Goal: Task Accomplishment & Management: Use online tool/utility

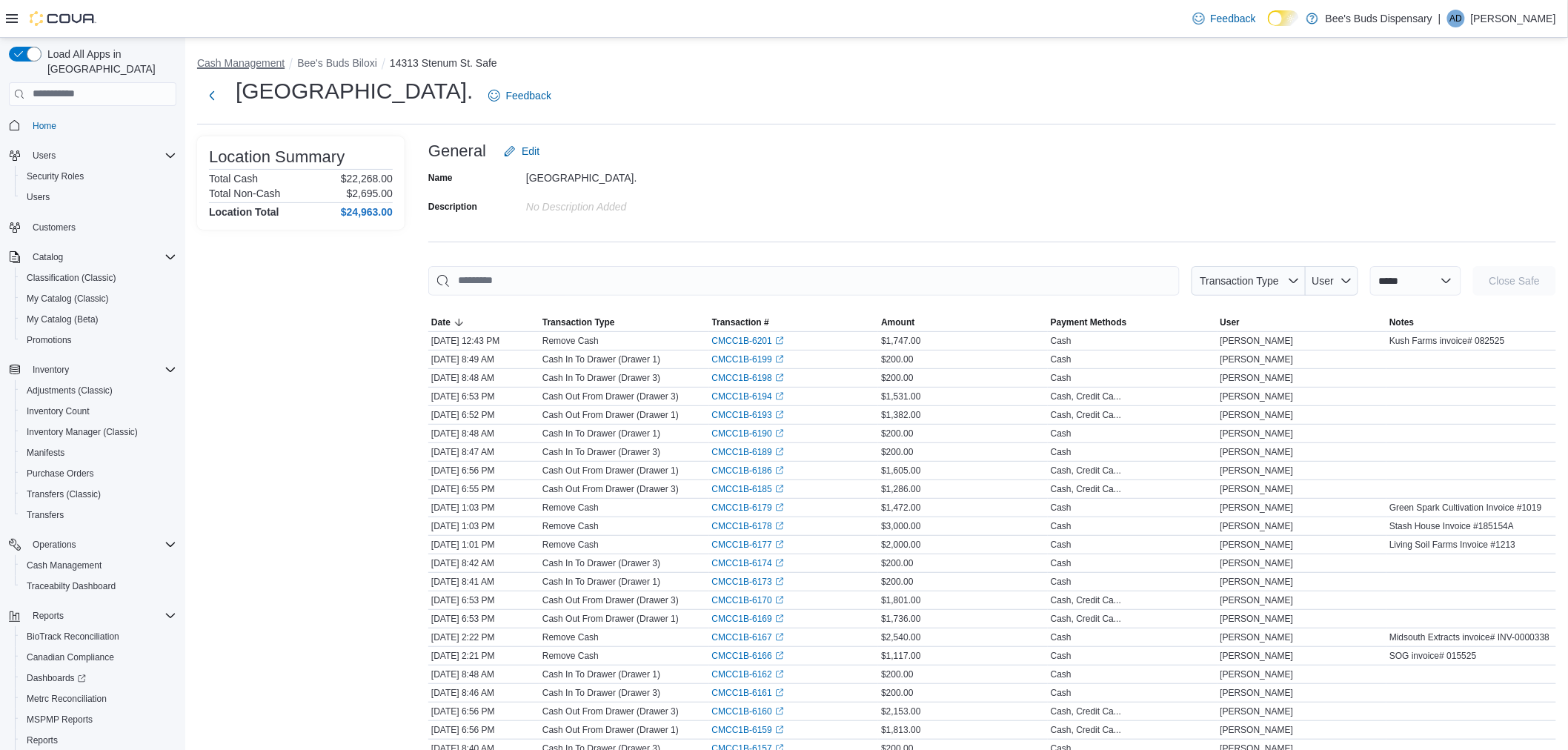
click at [254, 62] on button "Cash Management" at bounding box center [241, 62] width 87 height 12
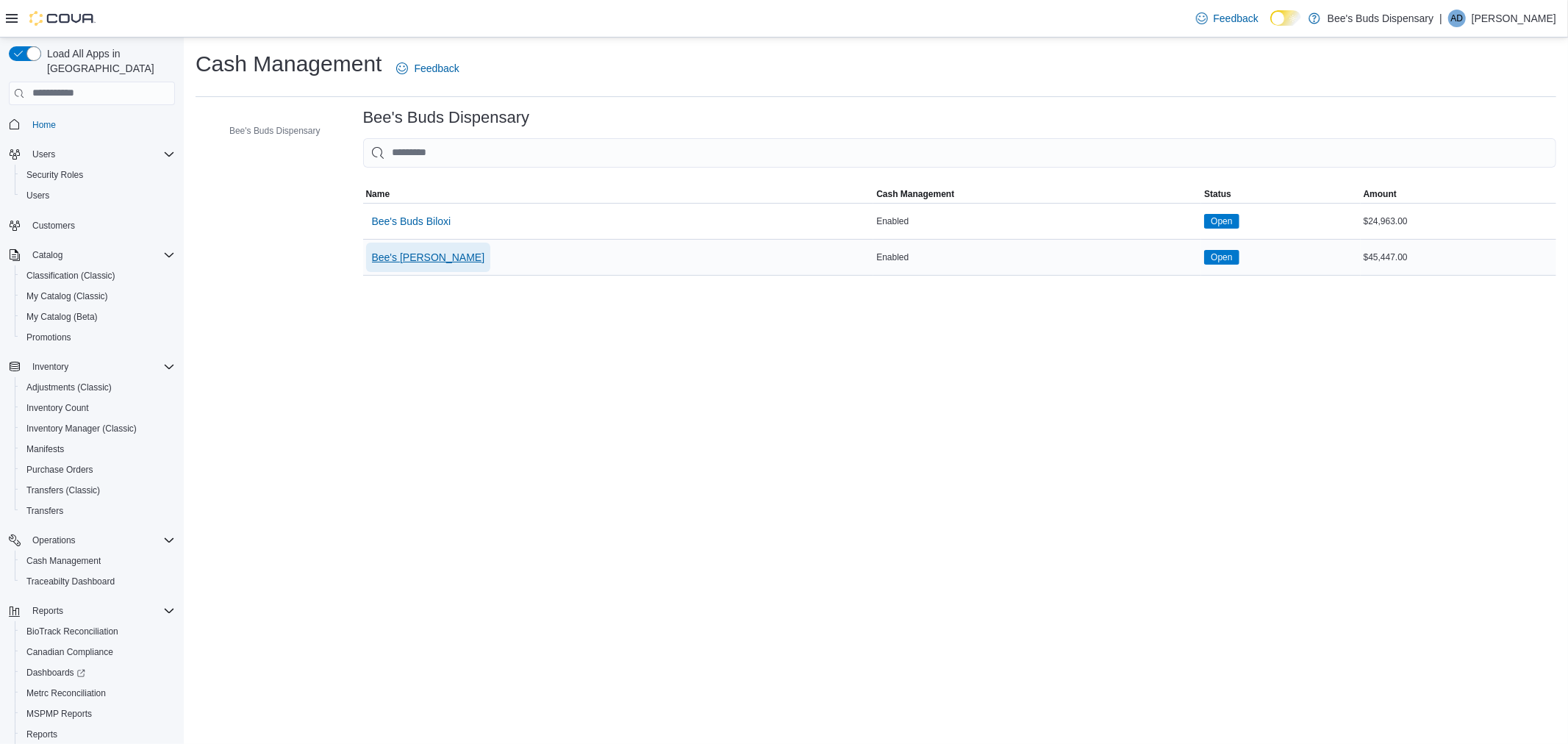
click at [416, 257] on span "Bee's [PERSON_NAME]" at bounding box center [428, 257] width 113 height 15
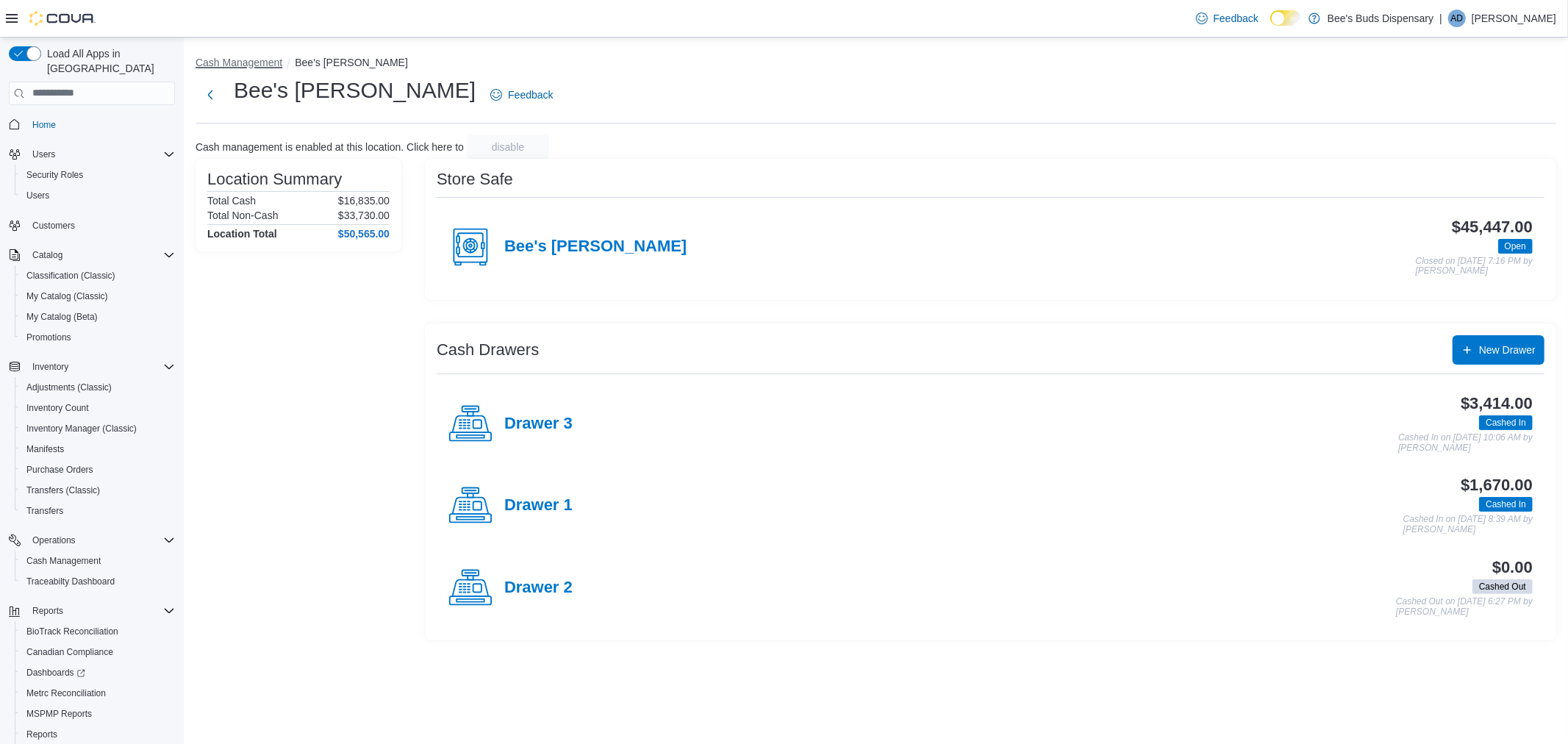
click at [228, 59] on button "Cash Management" at bounding box center [239, 62] width 86 height 12
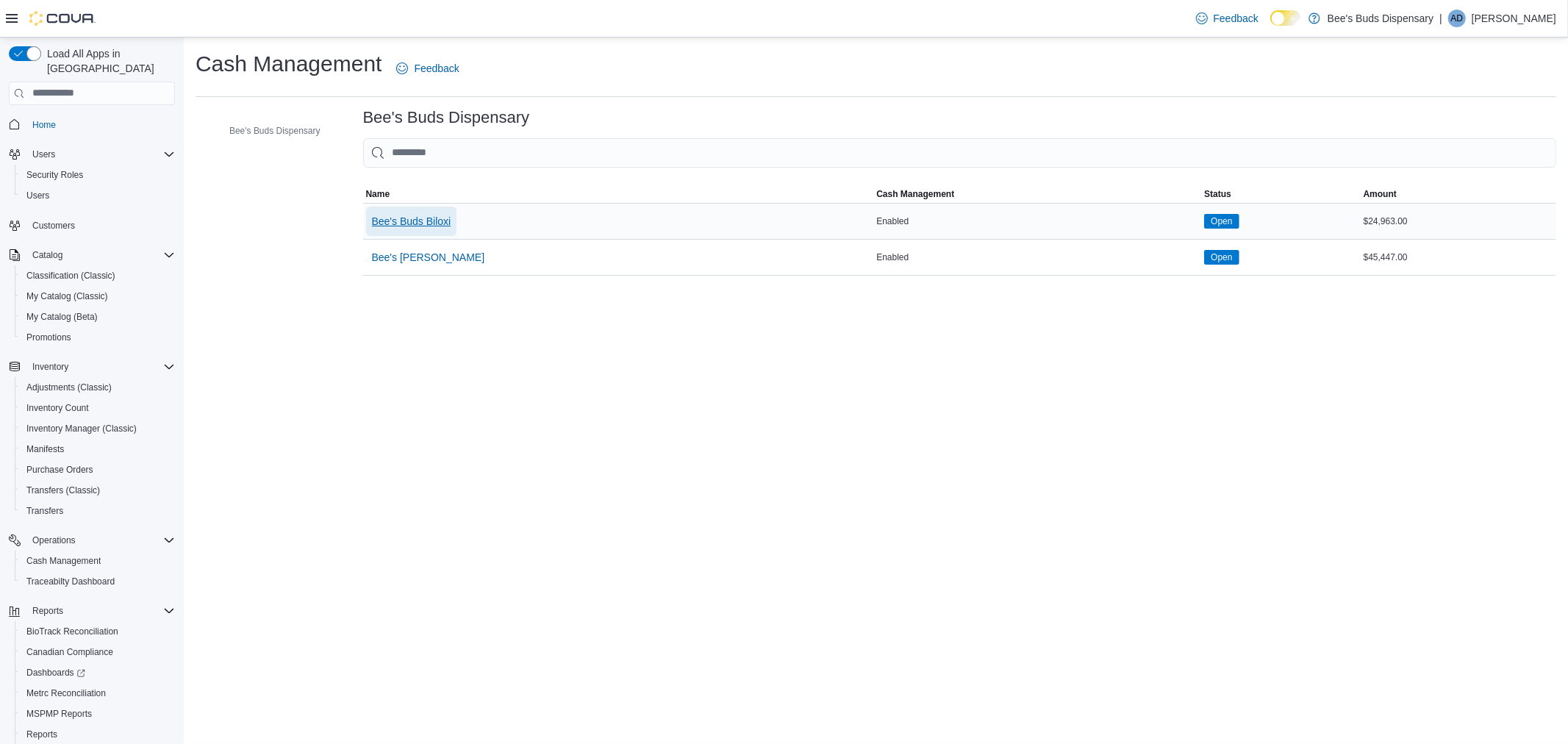
click at [428, 217] on span "Bee's Buds Biloxi" at bounding box center [412, 221] width 79 height 15
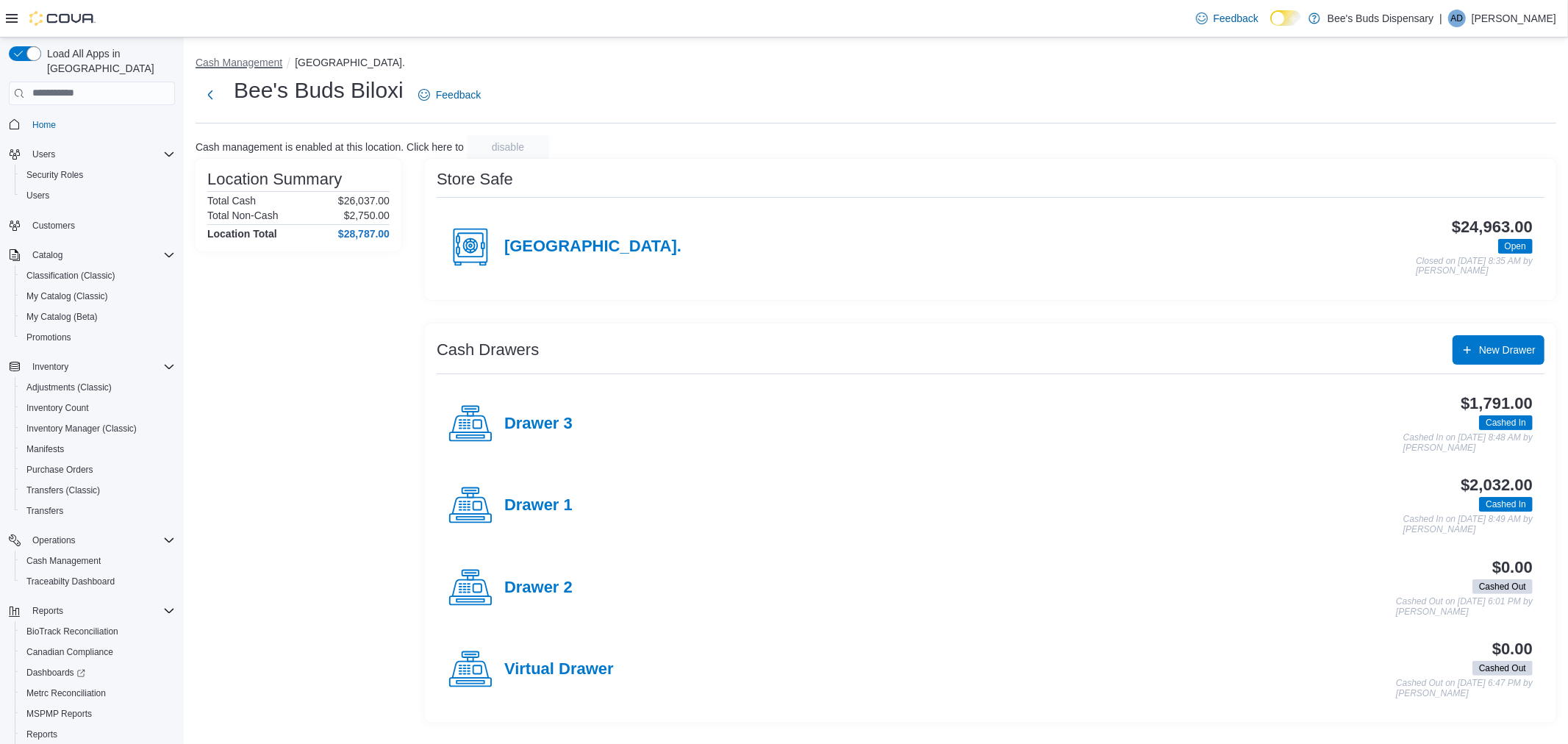
click at [238, 60] on button "Cash Management" at bounding box center [239, 62] width 86 height 12
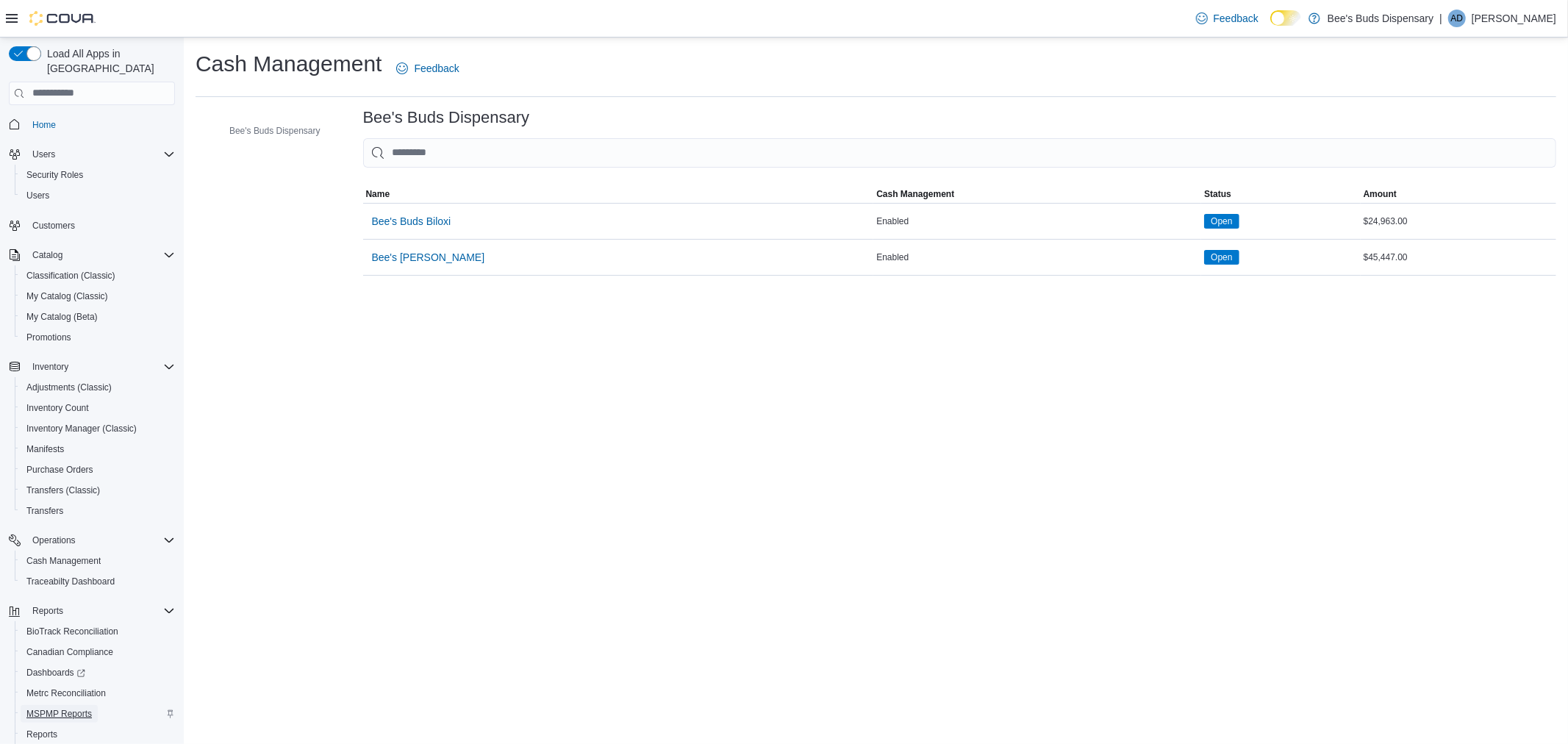
click at [78, 708] on span "MSPMP Reports" at bounding box center [59, 713] width 65 height 12
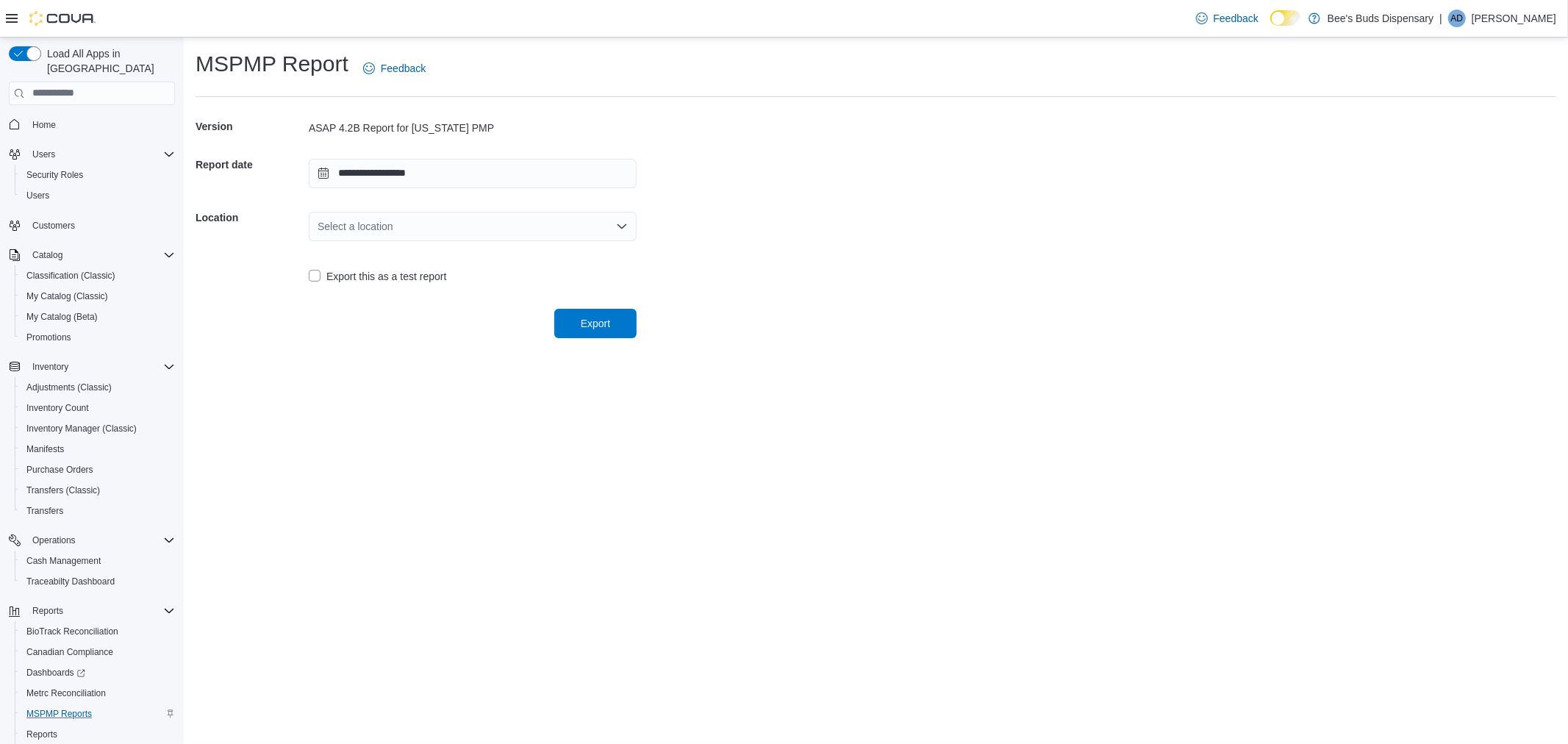
click at [447, 225] on div "Select a location" at bounding box center [472, 226] width 328 height 29
click at [402, 274] on span "Bee's Buds Biloxi" at bounding box center [481, 272] width 293 height 15
click at [739, 251] on form "**********" at bounding box center [876, 223] width 1360 height 229
